Goal: Navigation & Orientation: Find specific page/section

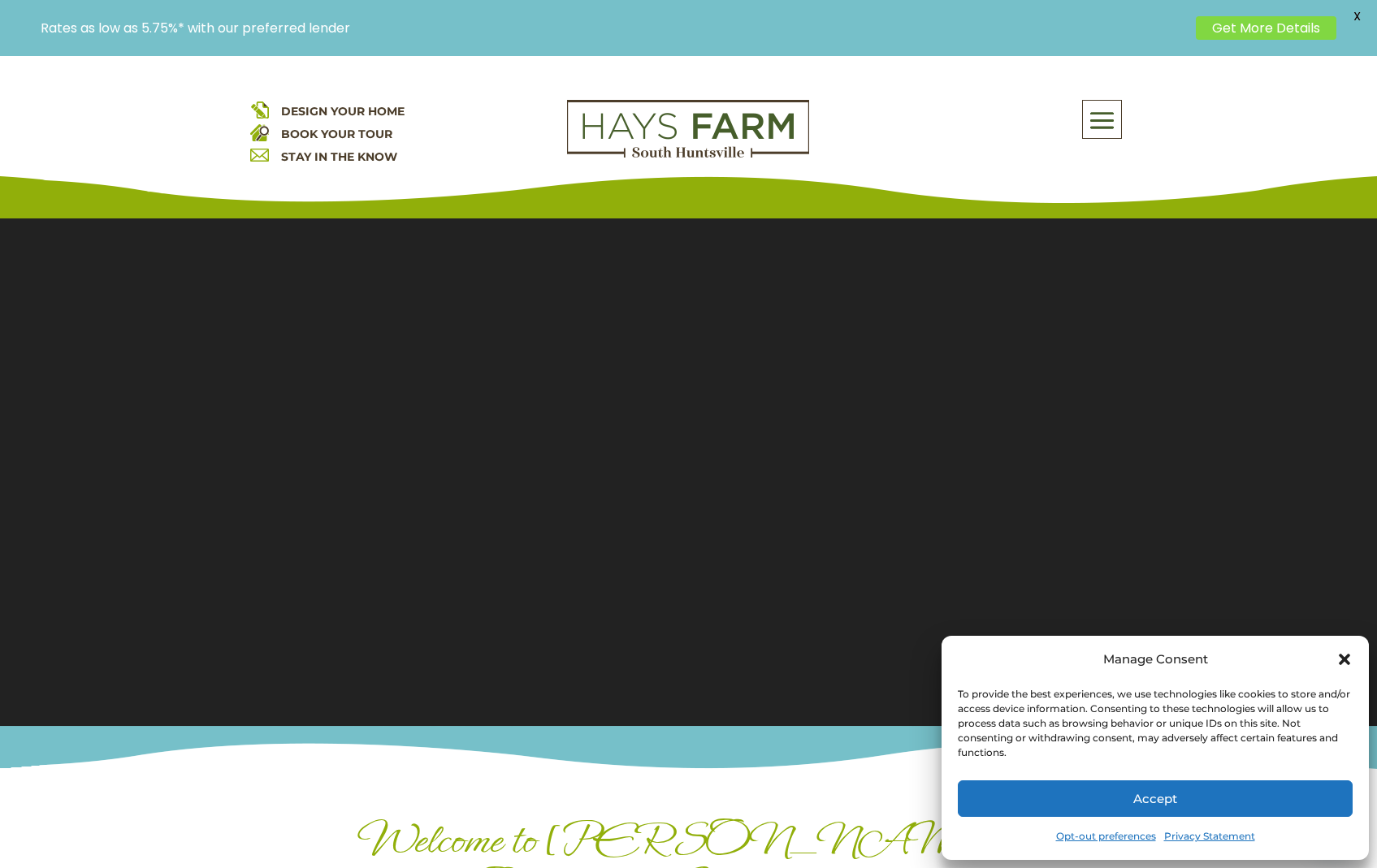
click at [1345, 655] on icon "Close dialog" at bounding box center [1345, 659] width 16 height 16
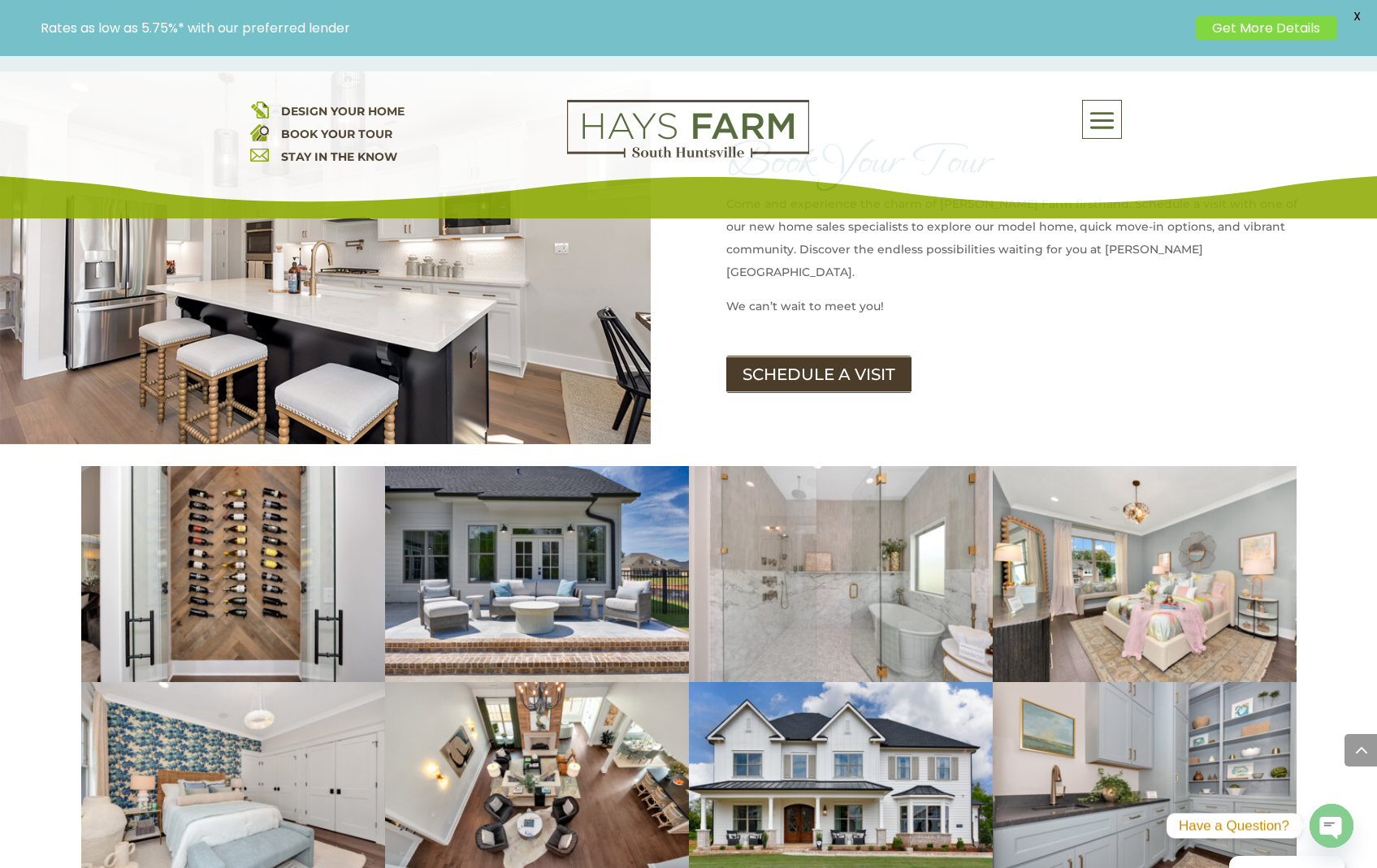
scroll to position [911, 0]
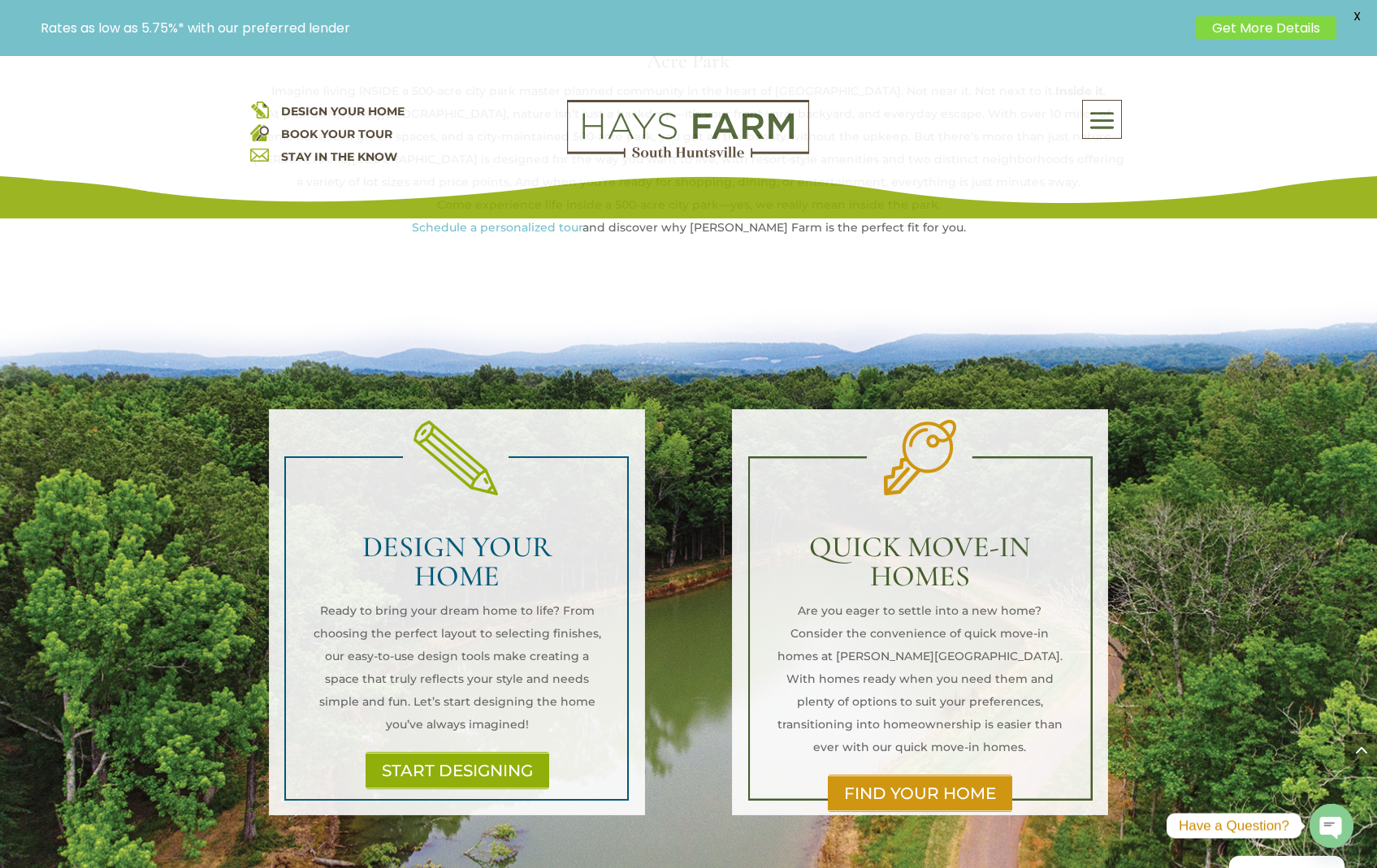
click at [1113, 121] on span at bounding box center [1102, 121] width 38 height 38
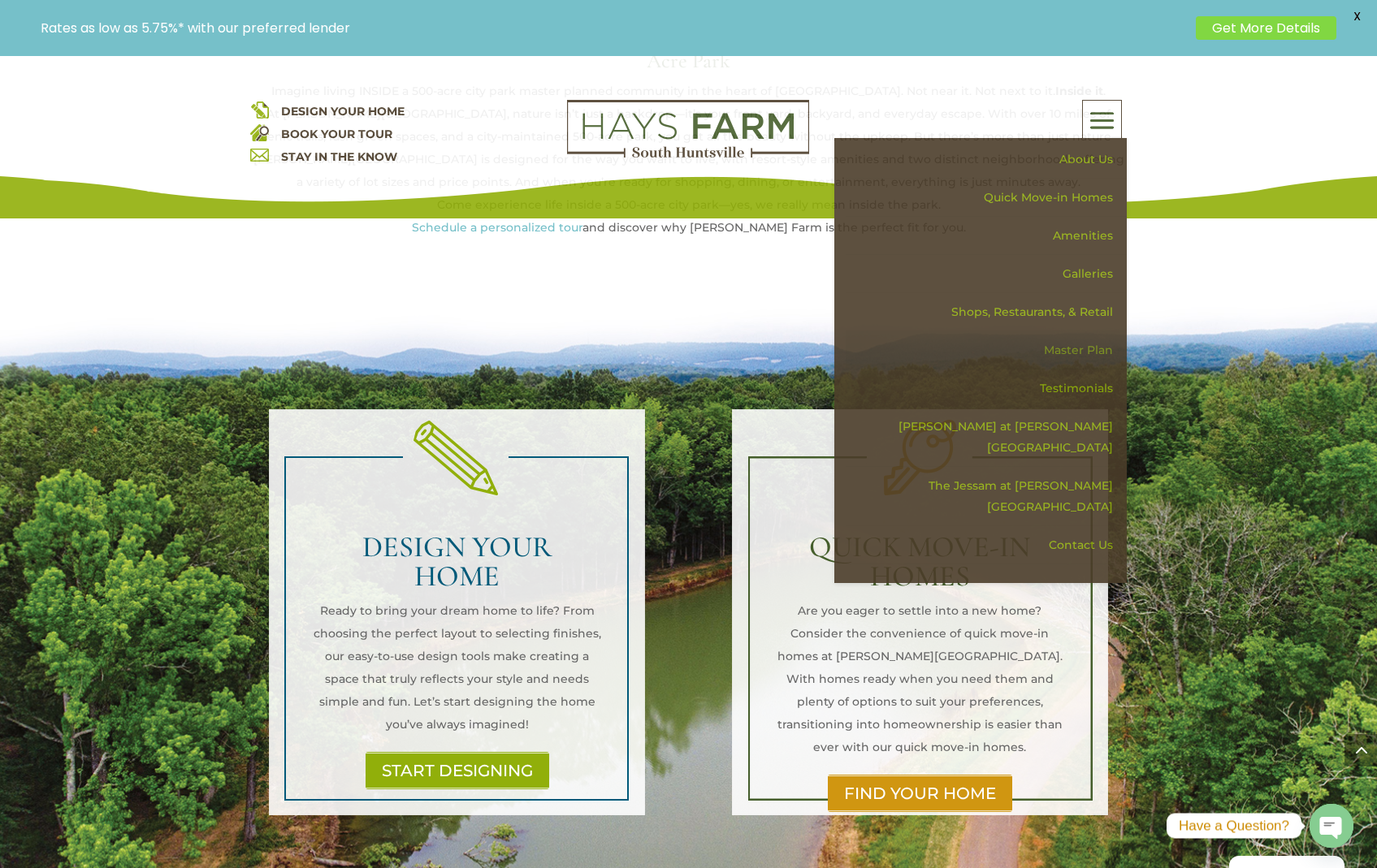
click at [1082, 357] on link "Master Plan" at bounding box center [986, 350] width 281 height 38
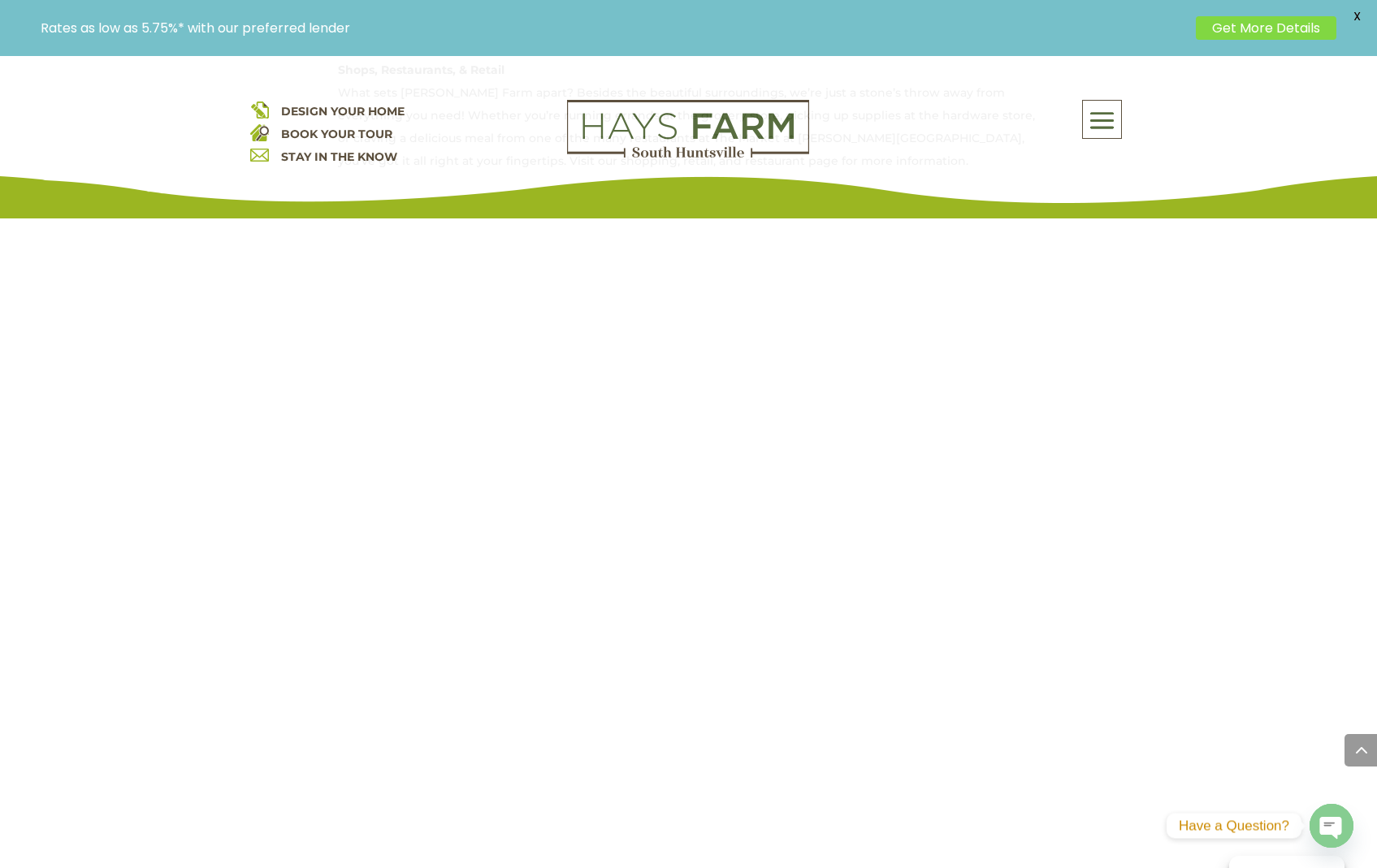
scroll to position [1211, 0]
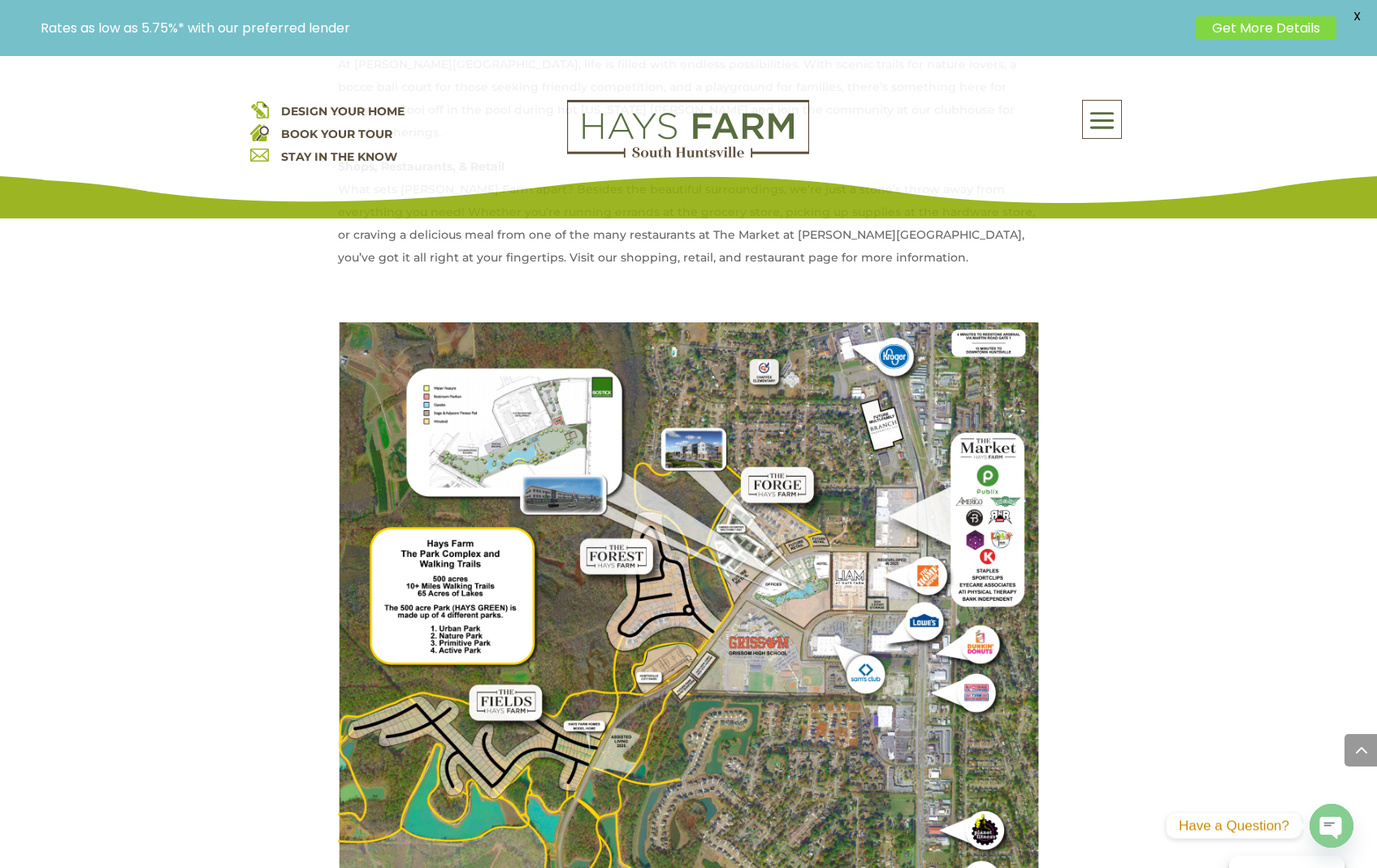
click at [753, 554] on img at bounding box center [689, 790] width 702 height 936
click at [717, 432] on img at bounding box center [689, 790] width 702 height 936
click at [712, 431] on img at bounding box center [689, 790] width 702 height 936
click at [712, 430] on img at bounding box center [689, 790] width 702 height 936
click at [594, 469] on img at bounding box center [689, 790] width 702 height 936
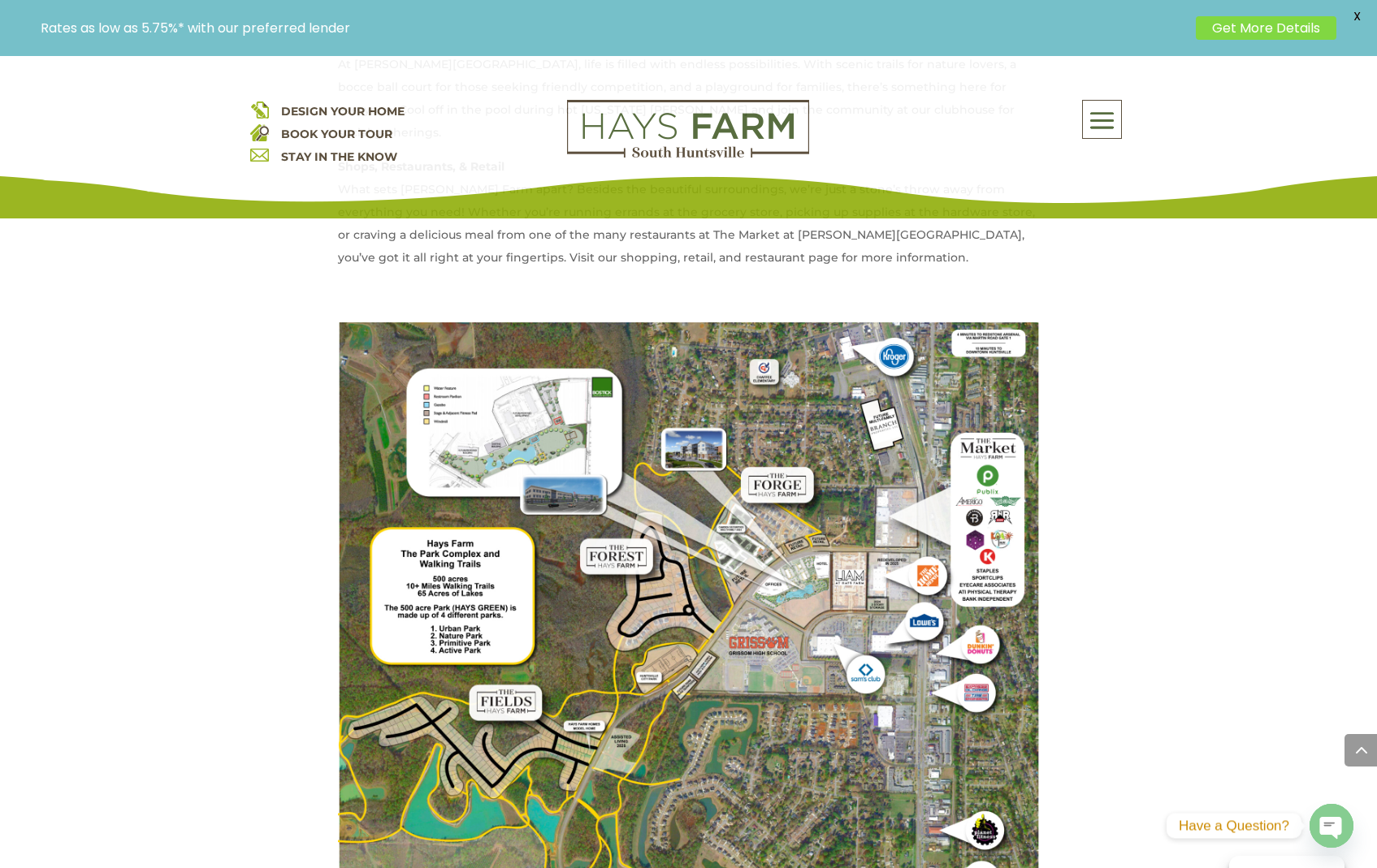
click at [594, 469] on img at bounding box center [689, 790] width 702 height 936
click at [595, 469] on img at bounding box center [689, 790] width 702 height 936
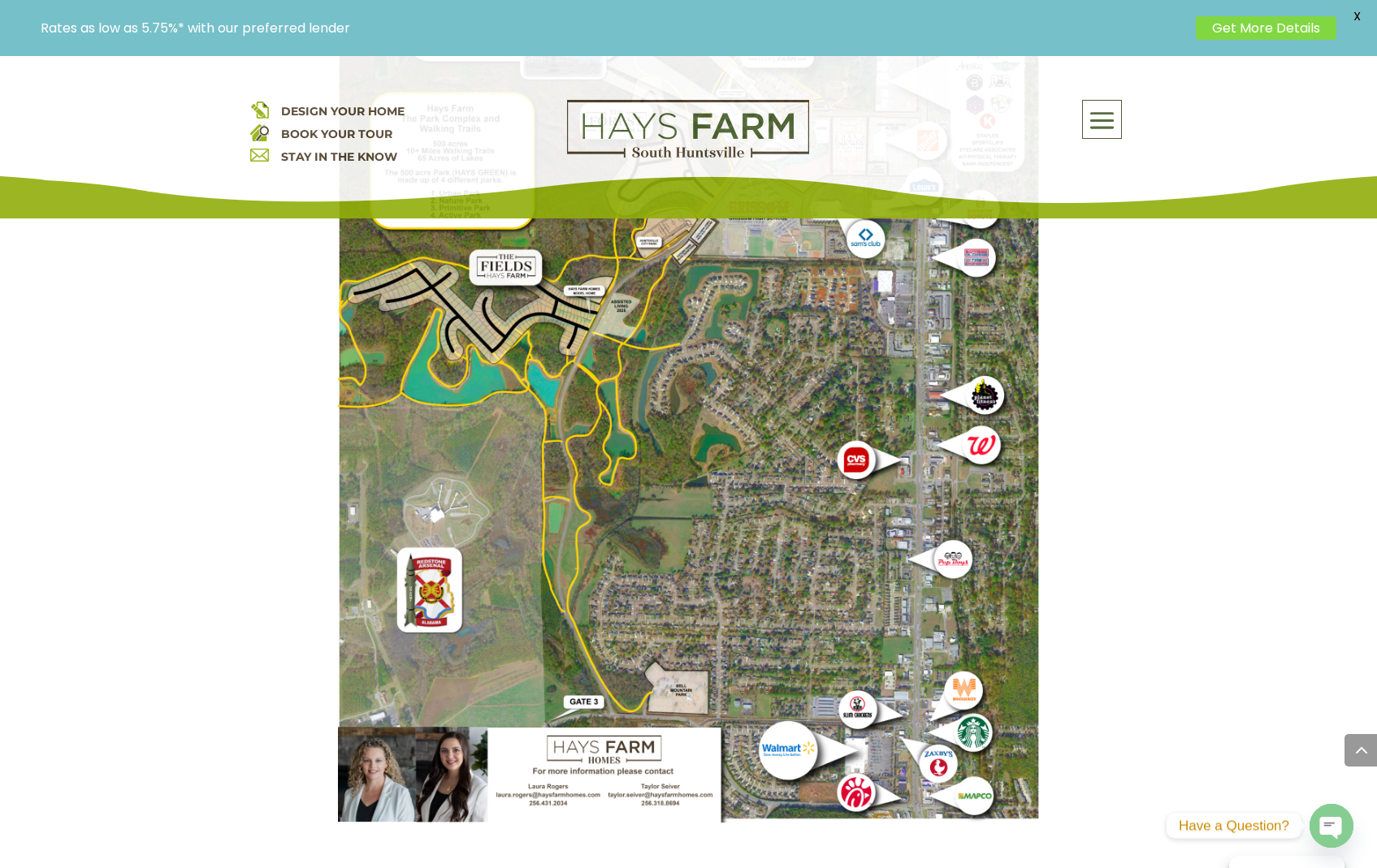
scroll to position [1645, 0]
click at [478, 460] on img at bounding box center [689, 356] width 702 height 936
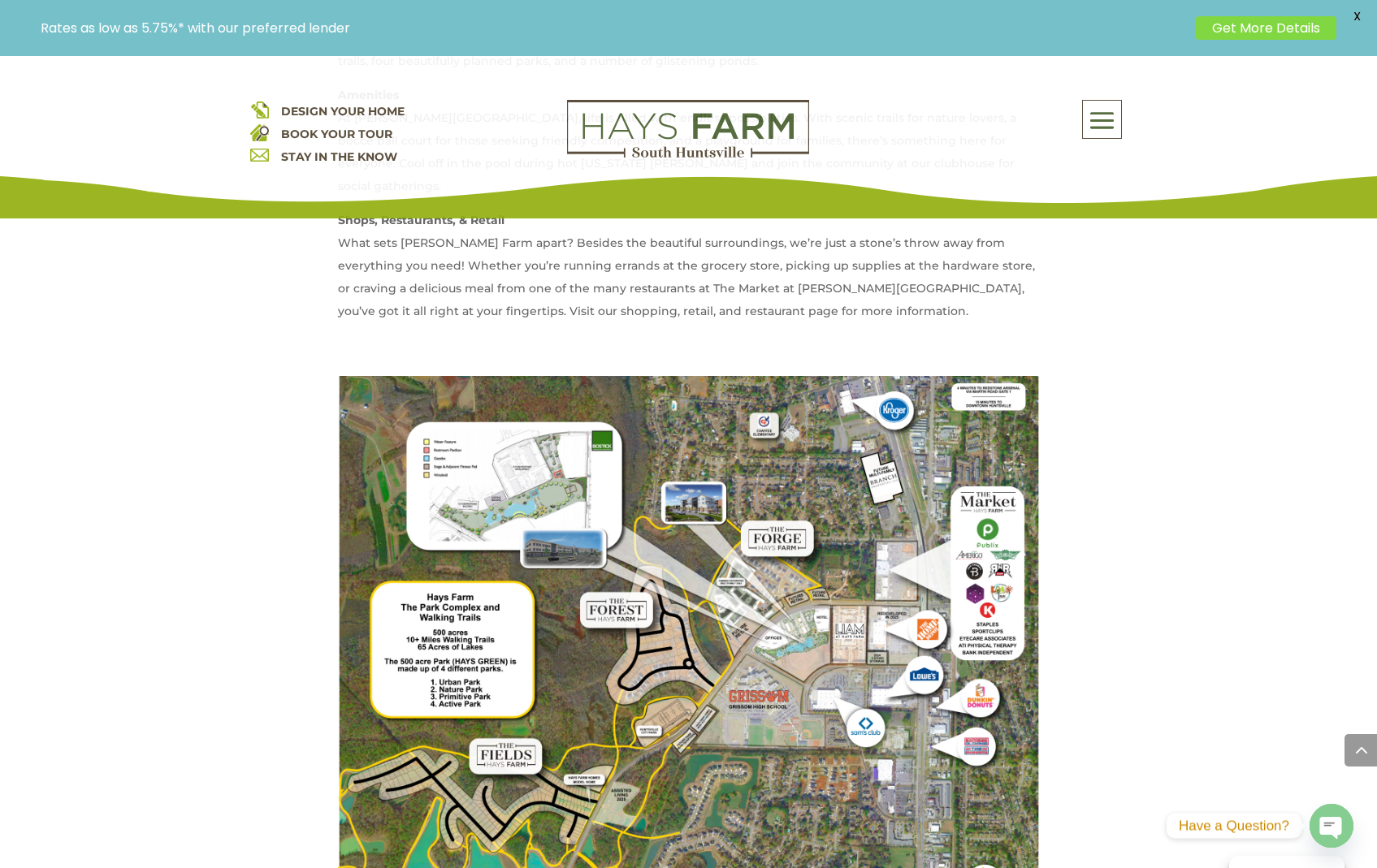
scroll to position [1366, 0]
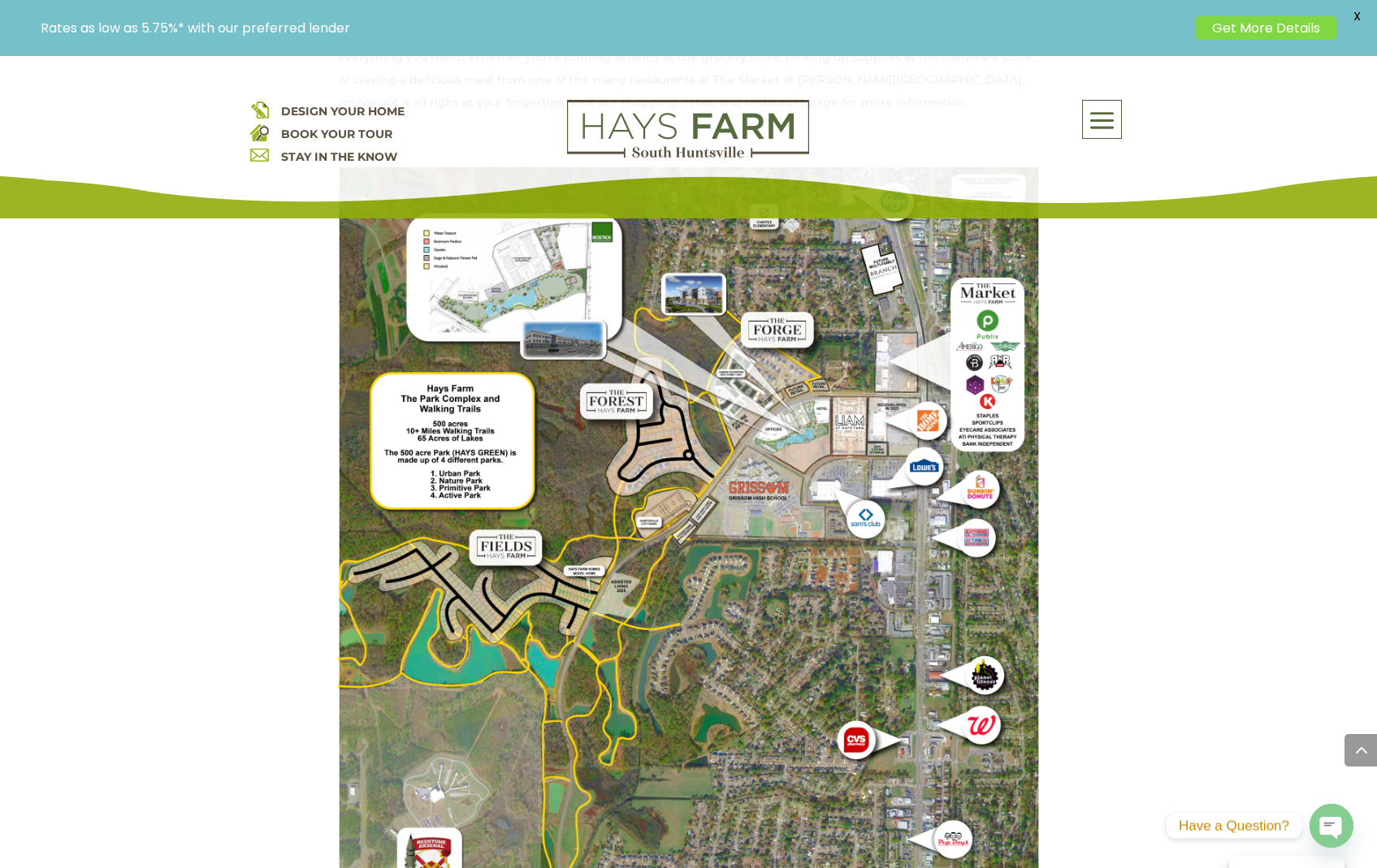
click at [1105, 113] on span at bounding box center [1102, 121] width 38 height 38
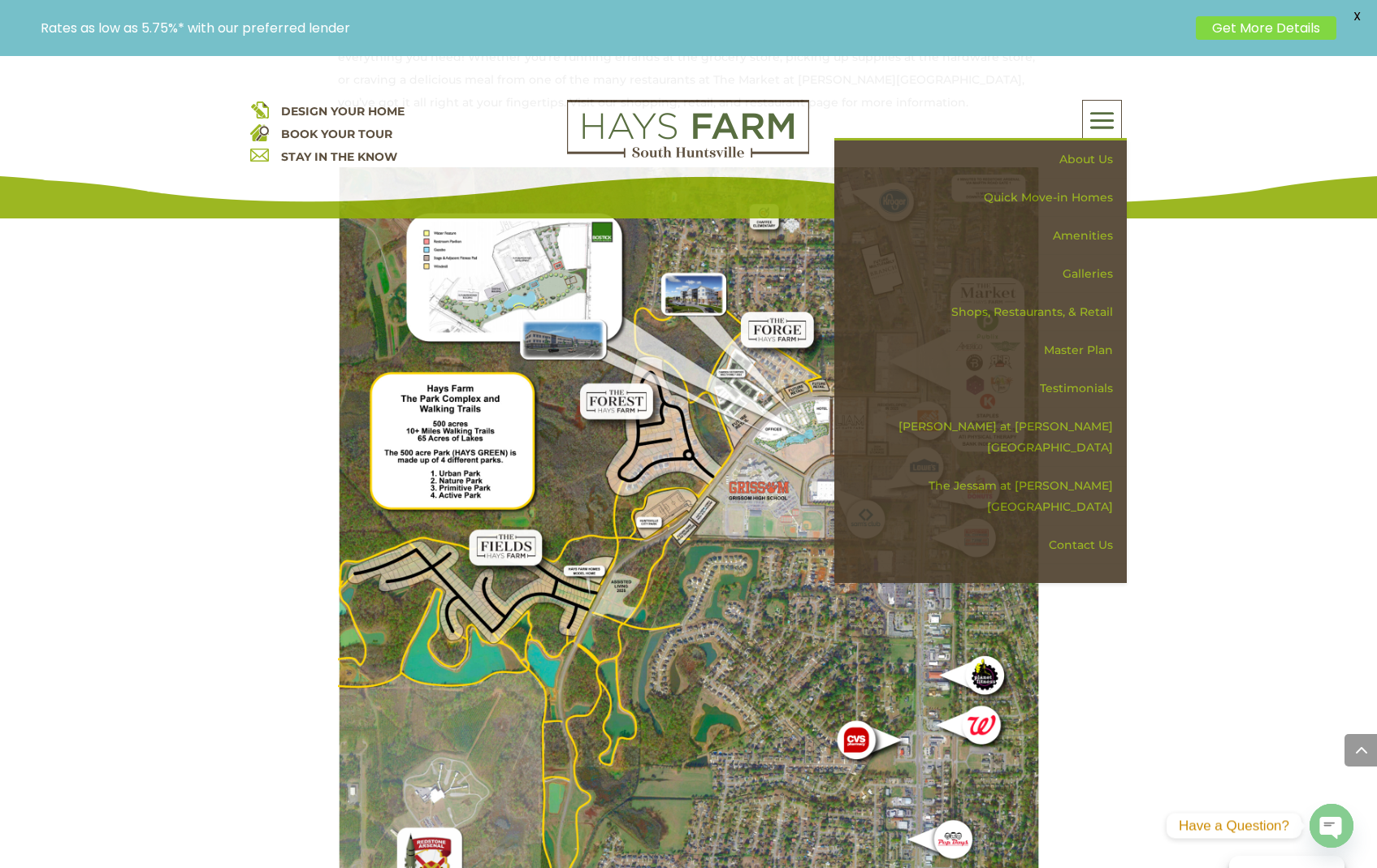
drag, startPoint x: 1276, startPoint y: 468, endPoint x: 1270, endPoint y: 460, distance: 10.0
click at [1275, 468] on div "For generations, the Hays family has been an integral part of Huntsville, Alaba…" at bounding box center [688, 305] width 1377 height 1858
click at [1255, 454] on div "For generations, the Hays family has been an integral part of Huntsville, Alaba…" at bounding box center [688, 305] width 1377 height 1858
click at [1046, 468] on link "The Jessam at [PERSON_NAME][GEOGRAPHIC_DATA]" at bounding box center [986, 496] width 281 height 60
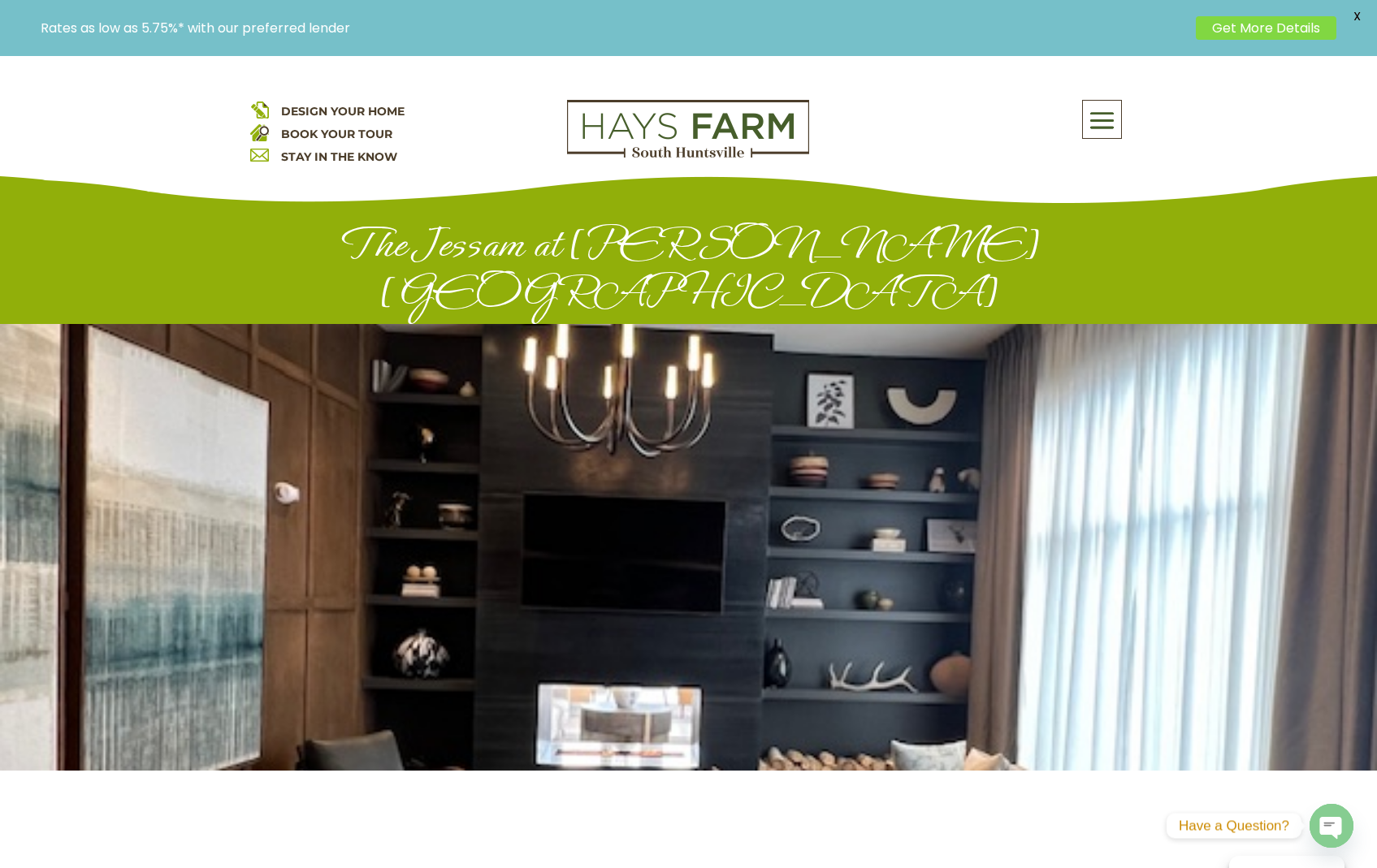
click at [1093, 95] on div "DESIGN YOUR HOME BOOK YOUR TOUR STAY IN THE KNOW About Us Quick Move-in Homes A…" at bounding box center [688, 137] width 1377 height 162
click at [1102, 109] on span at bounding box center [1102, 121] width 38 height 38
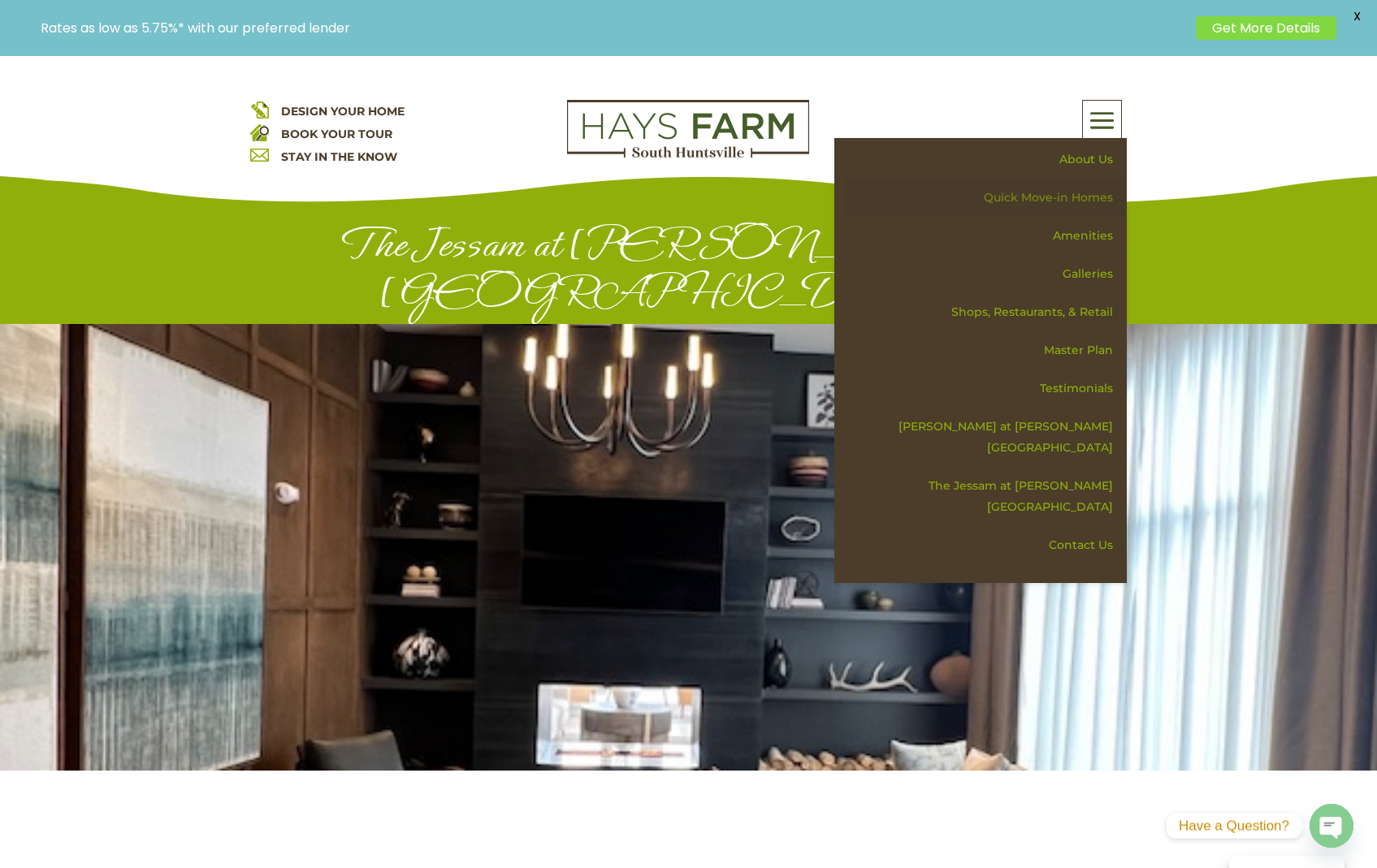
click at [1047, 199] on link "Quick Move-in Homes" at bounding box center [986, 197] width 281 height 38
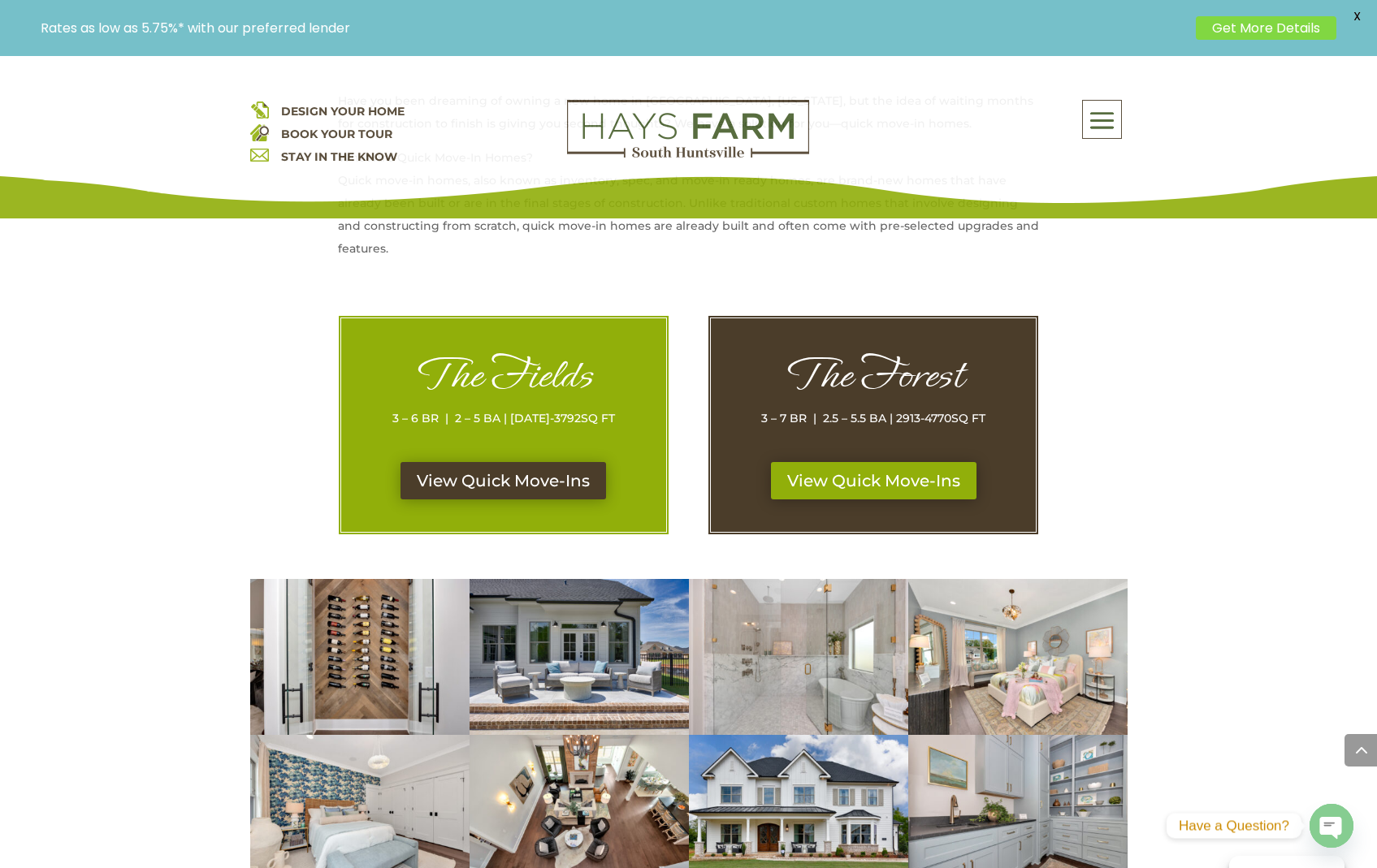
scroll to position [813, 0]
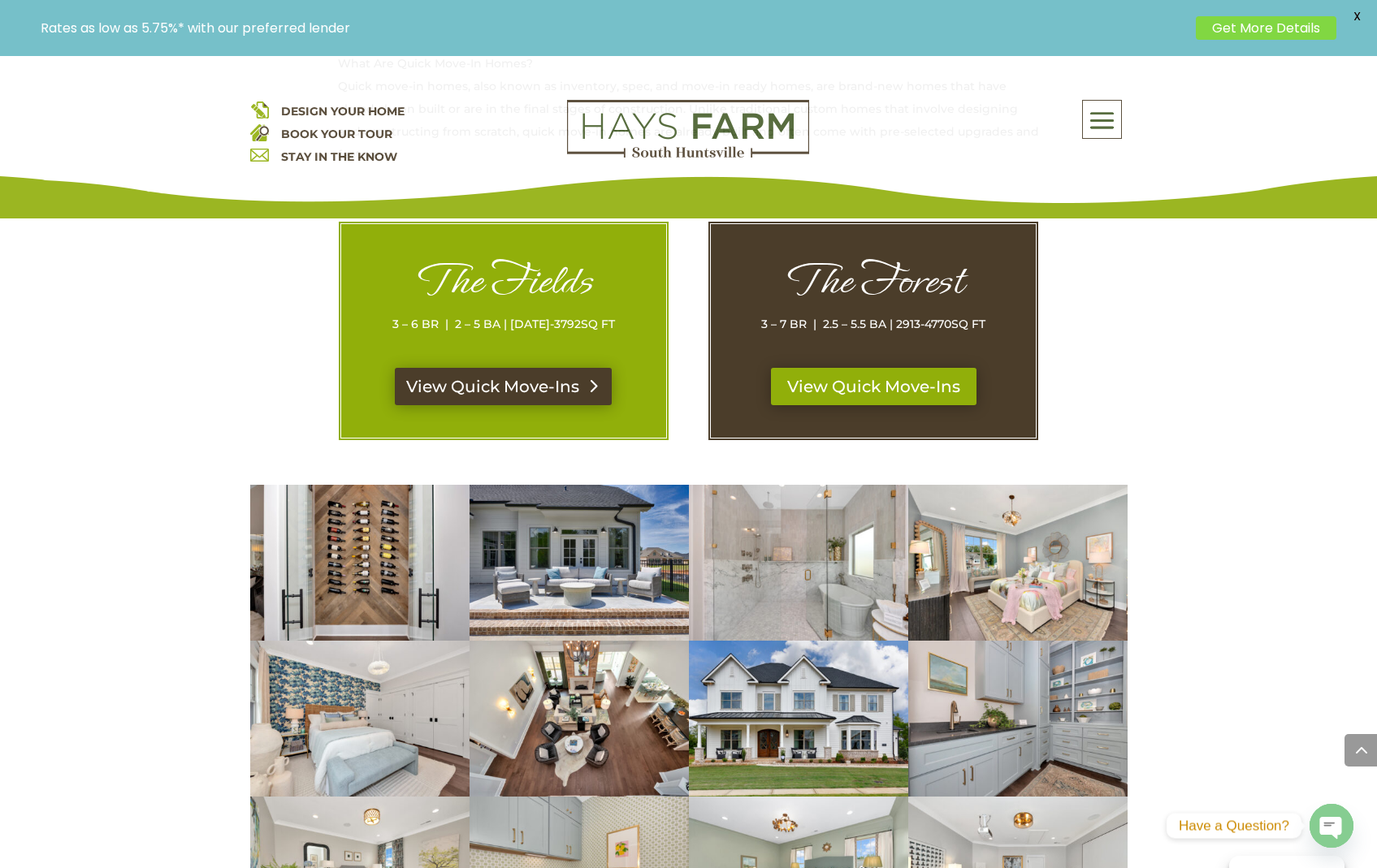
click at [499, 383] on link "View Quick Move-Ins" at bounding box center [504, 387] width 217 height 38
